Goal: Task Accomplishment & Management: Manage account settings

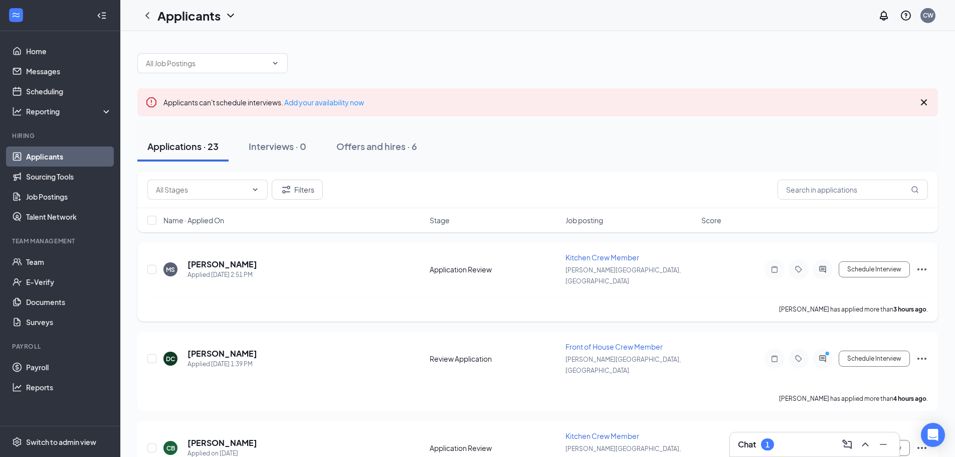
click at [923, 266] on icon "Ellipses" at bounding box center [922, 269] width 12 height 12
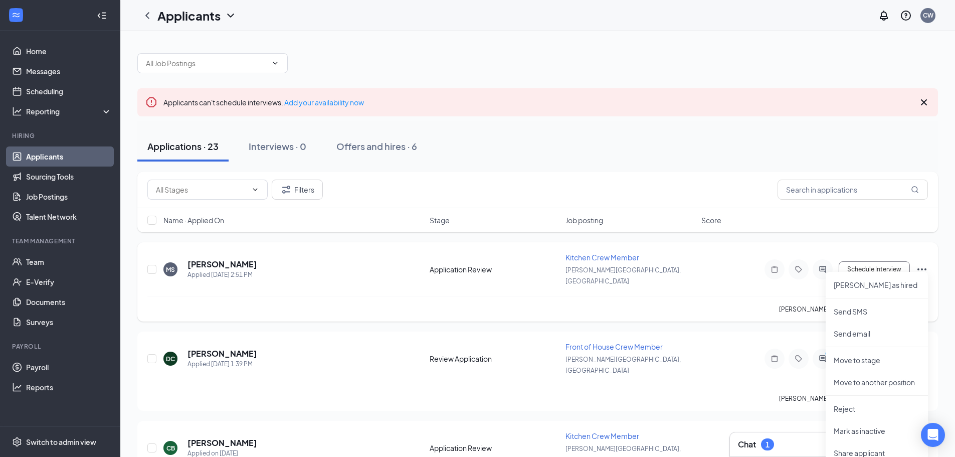
click at [680, 252] on div "Kitchen Crew Member" at bounding box center [631, 257] width 130 height 10
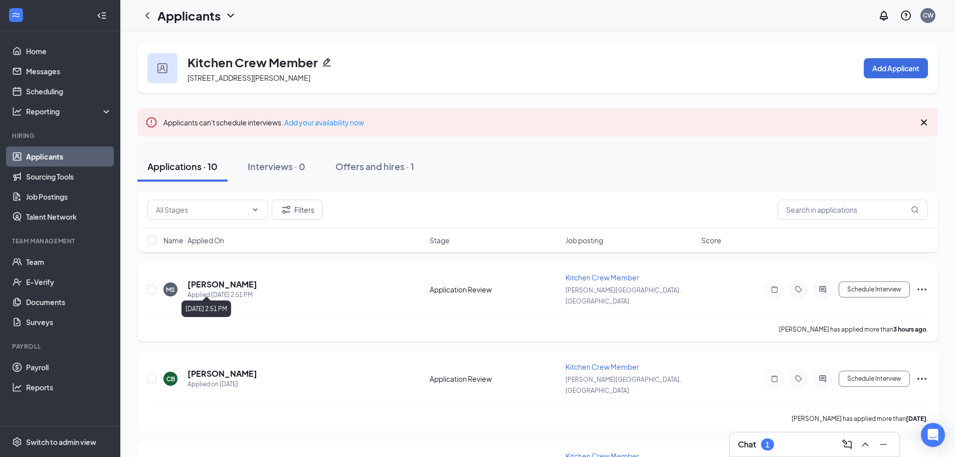
click at [242, 279] on h5 "[PERSON_NAME]" at bounding box center [223, 284] width 70 height 11
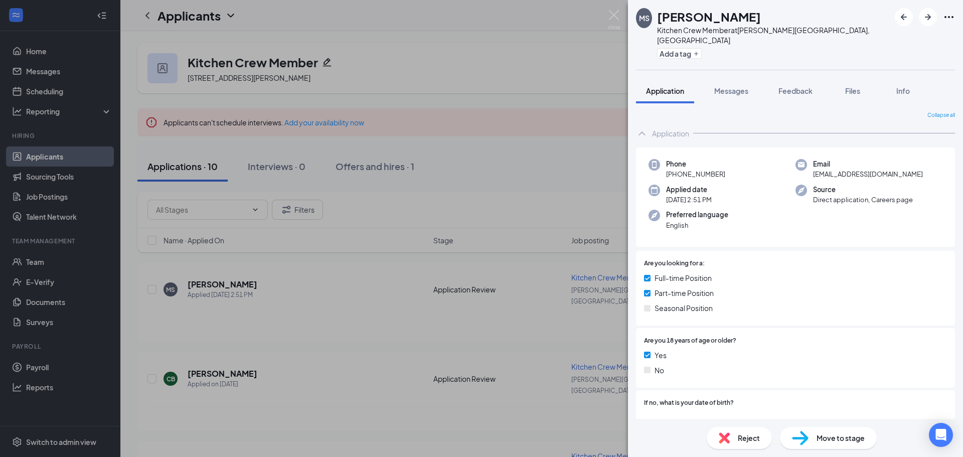
click at [531, 146] on div "[PERSON_NAME] Kitchen Crew Member at [PERSON_NAME][GEOGRAPHIC_DATA], [GEOGRAPHI…" at bounding box center [481, 228] width 963 height 457
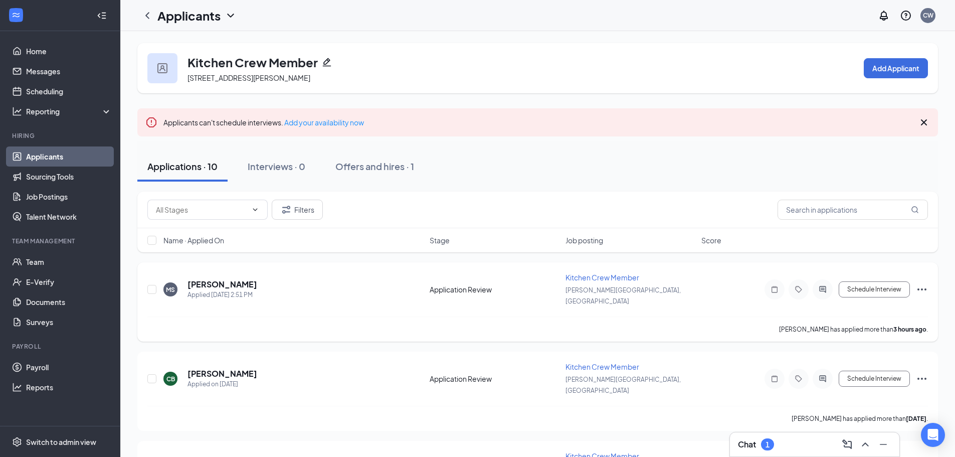
click at [920, 283] on icon "Ellipses" at bounding box center [922, 289] width 12 height 12
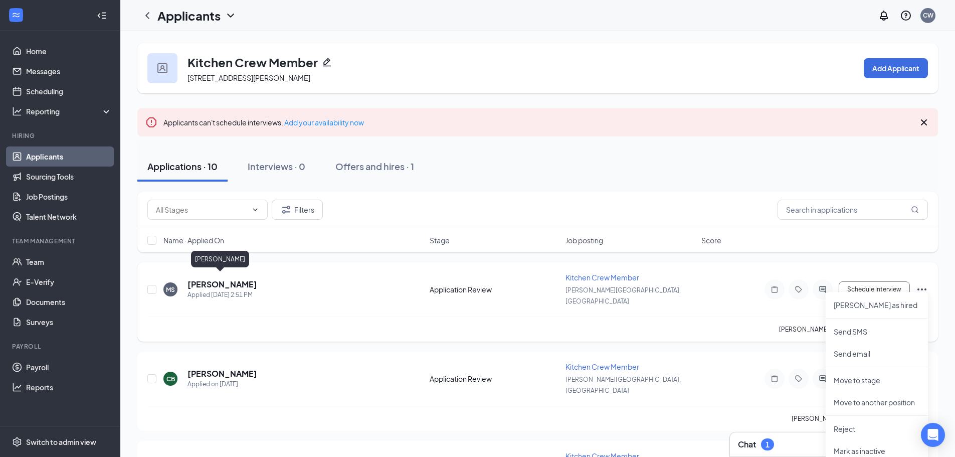
click at [222, 282] on h5 "[PERSON_NAME]" at bounding box center [223, 284] width 70 height 11
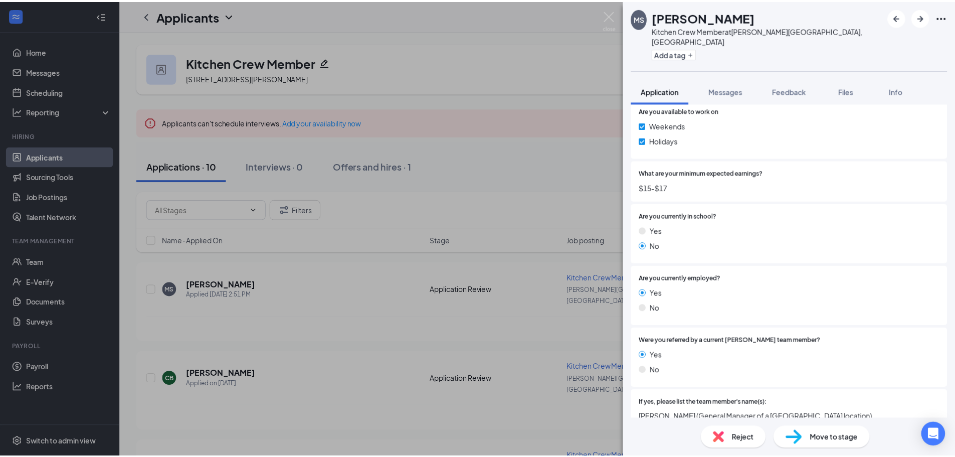
scroll to position [661, 0]
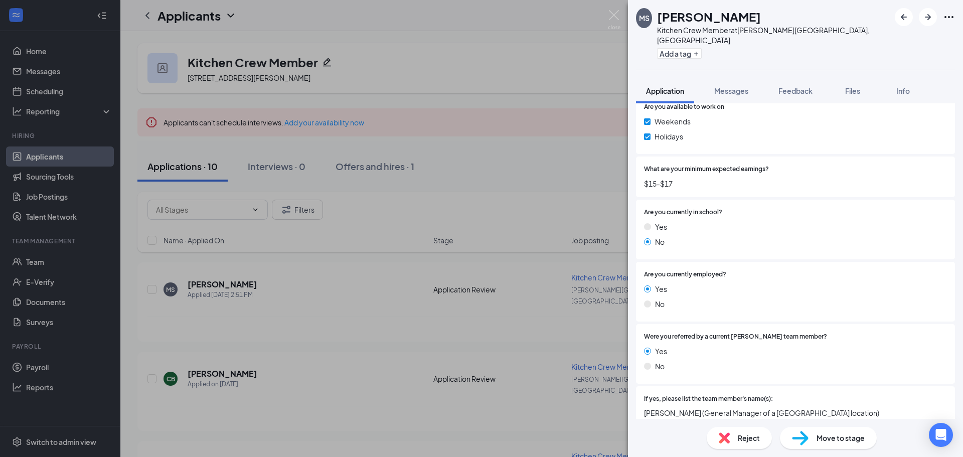
click at [617, 16] on img at bounding box center [614, 20] width 13 height 20
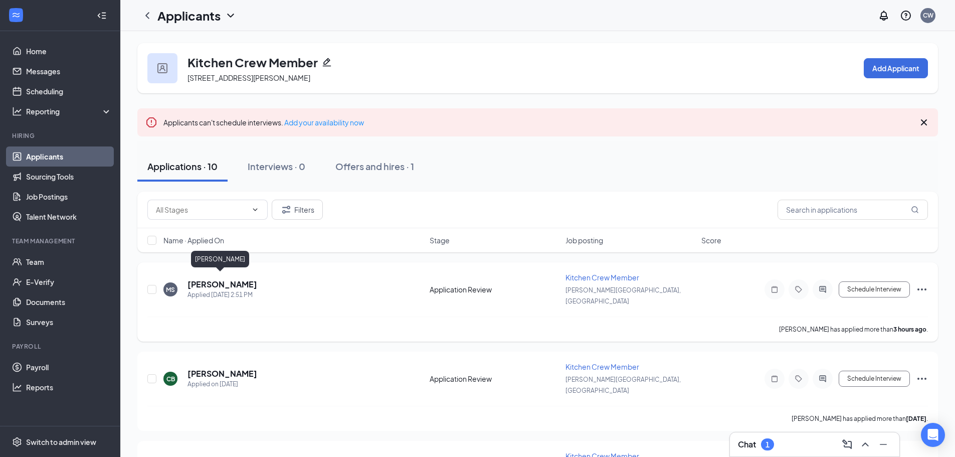
click at [225, 279] on h5 "[PERSON_NAME]" at bounding box center [223, 284] width 70 height 11
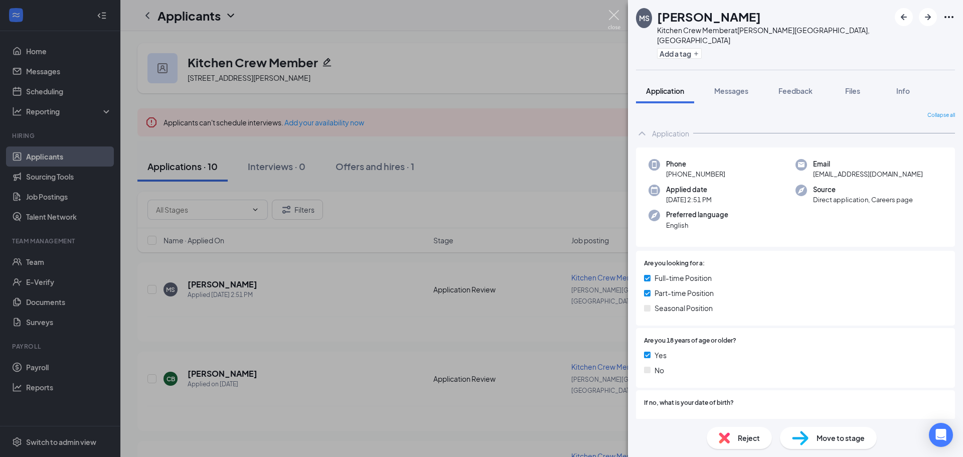
click at [615, 14] on img at bounding box center [614, 20] width 13 height 20
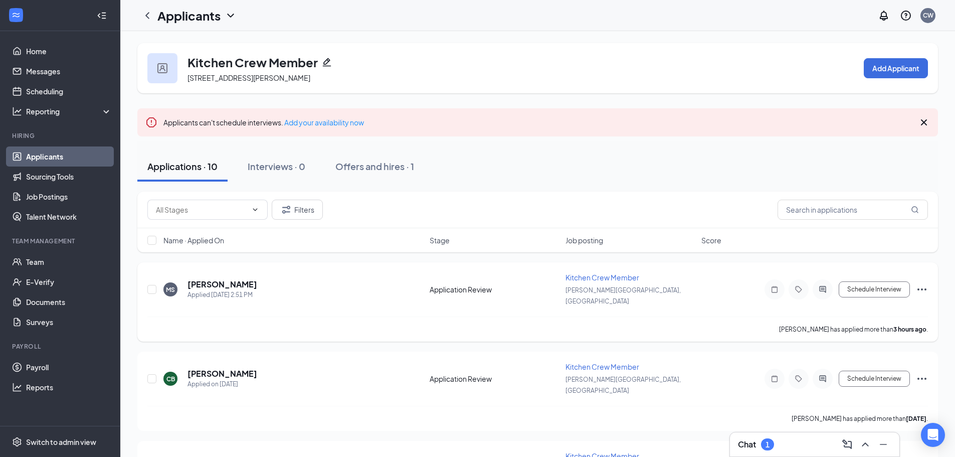
click at [925, 286] on icon "Ellipses" at bounding box center [922, 289] width 12 height 12
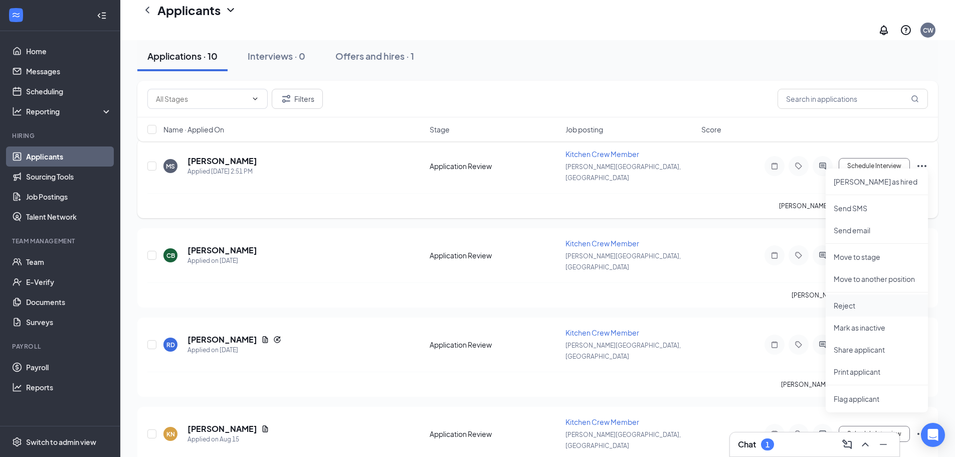
scroll to position [150, 0]
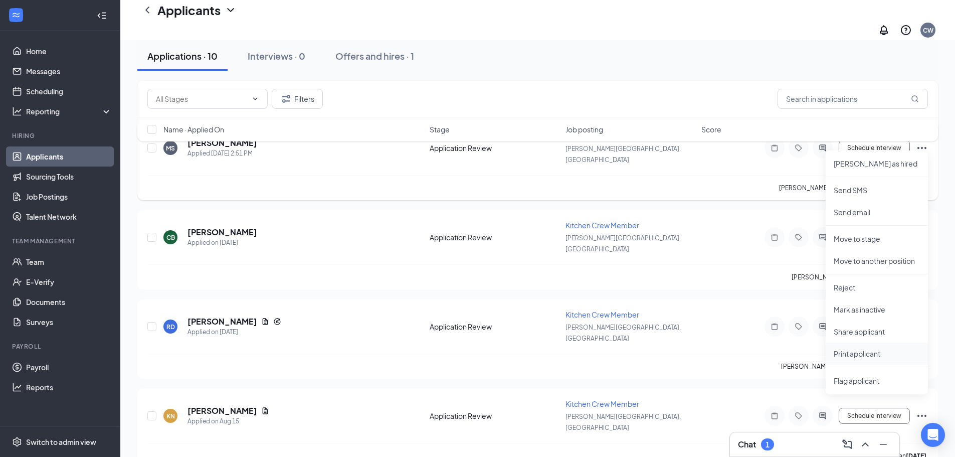
click at [864, 349] on p "Print applicant" at bounding box center [877, 354] width 86 height 10
